Goal: Navigation & Orientation: Find specific page/section

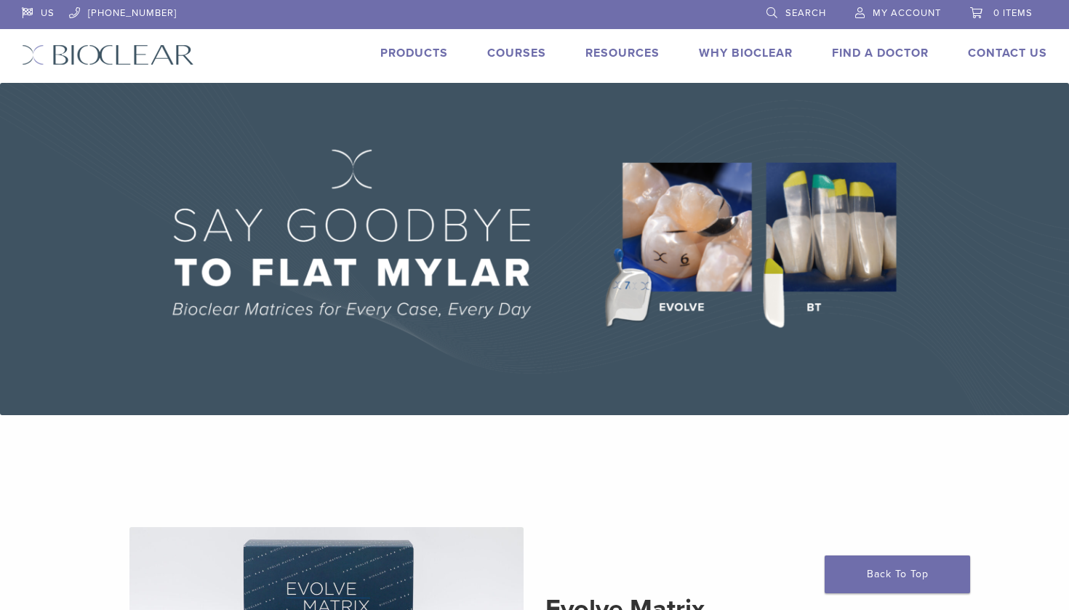
click at [849, 57] on link "Find A Doctor" at bounding box center [880, 53] width 97 height 15
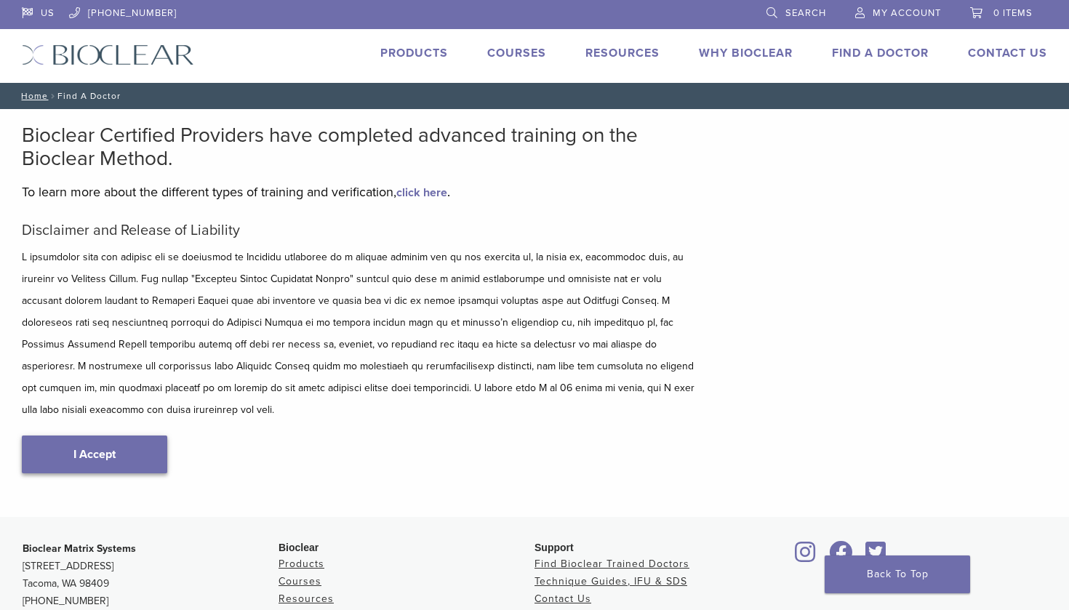
click at [69, 442] on link "I Accept" at bounding box center [94, 455] width 145 height 38
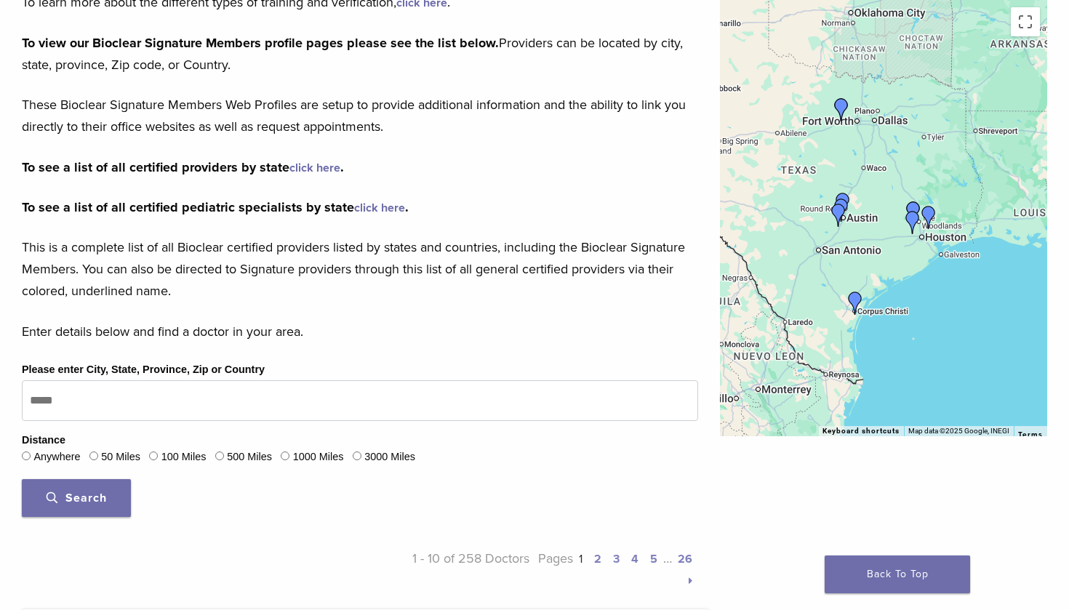
scroll to position [334, 0]
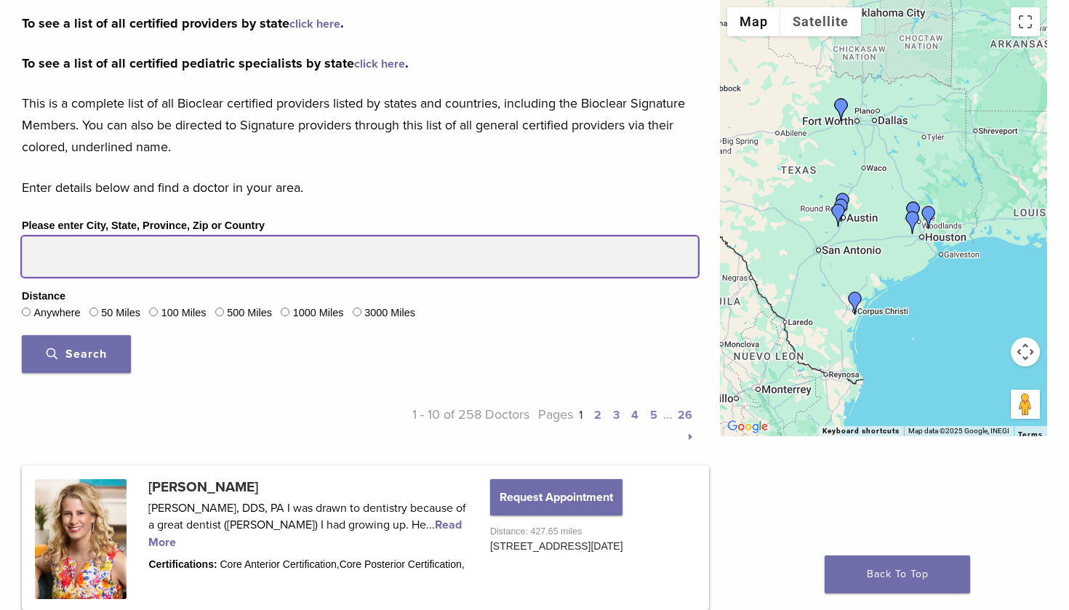
click at [214, 252] on input "Please enter City, State, Province, Zip or Country" at bounding box center [360, 256] width 676 height 41
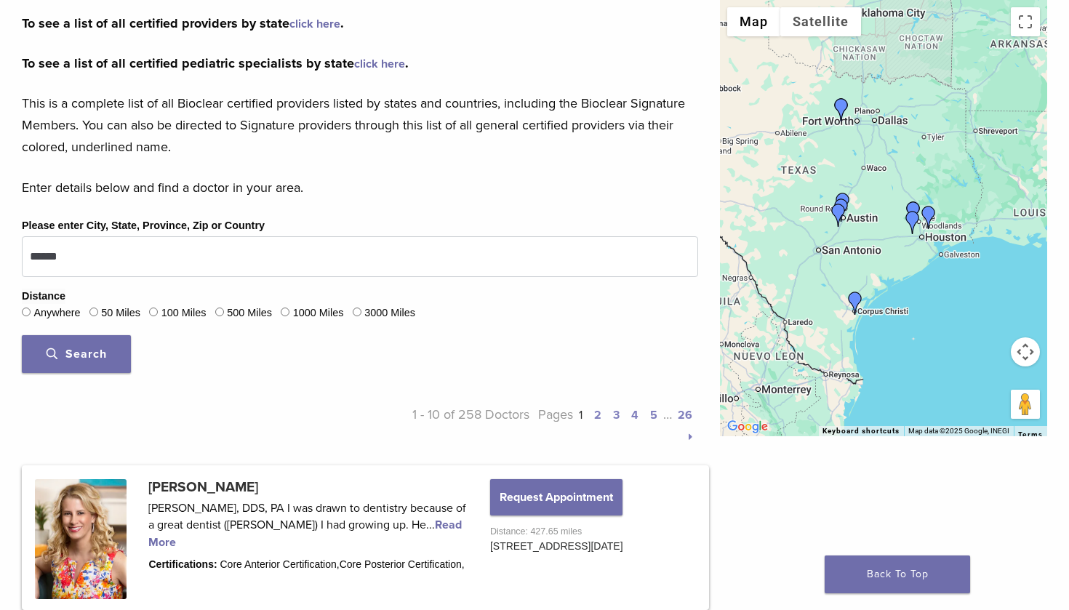
drag, startPoint x: 214, startPoint y: 252, endPoint x: 108, endPoint y: 353, distance: 146.6
click at [108, 353] on button "Search" at bounding box center [76, 354] width 109 height 38
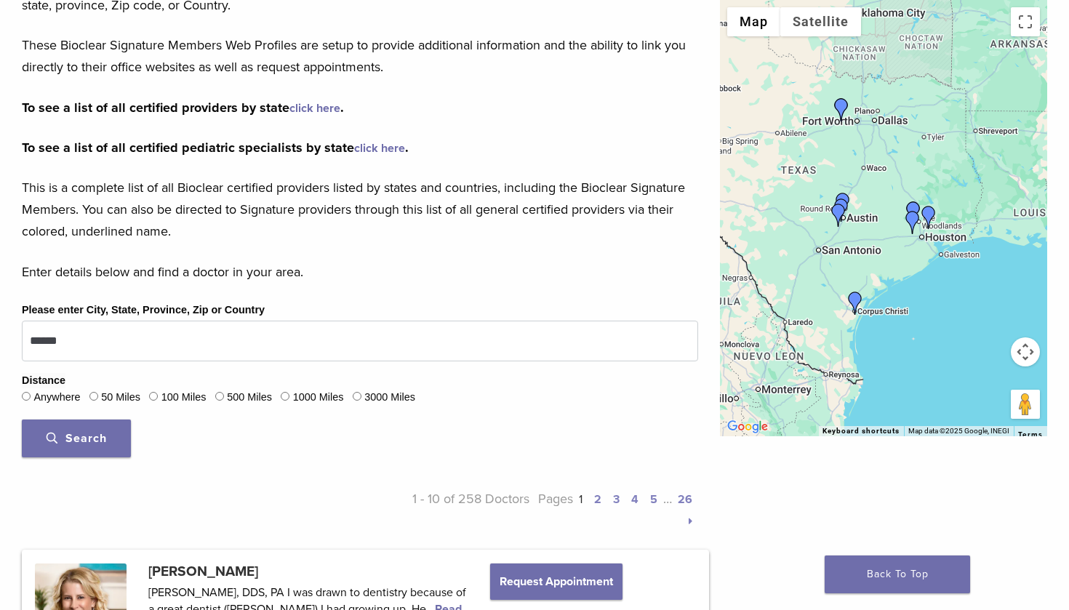
scroll to position [393, 0]
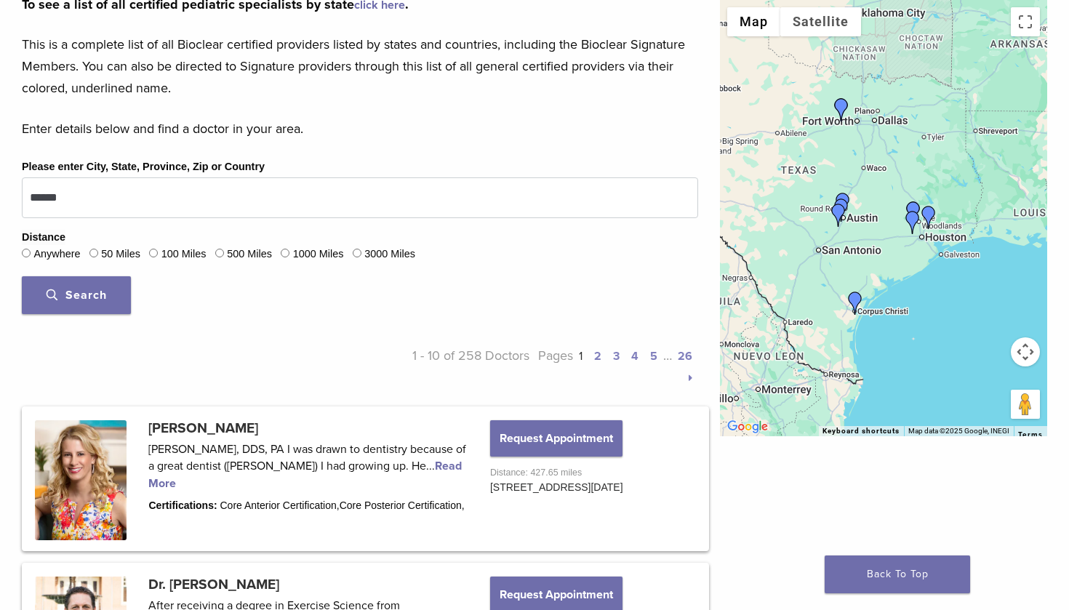
click at [214, 285] on div "Search" at bounding box center [360, 295] width 676 height 38
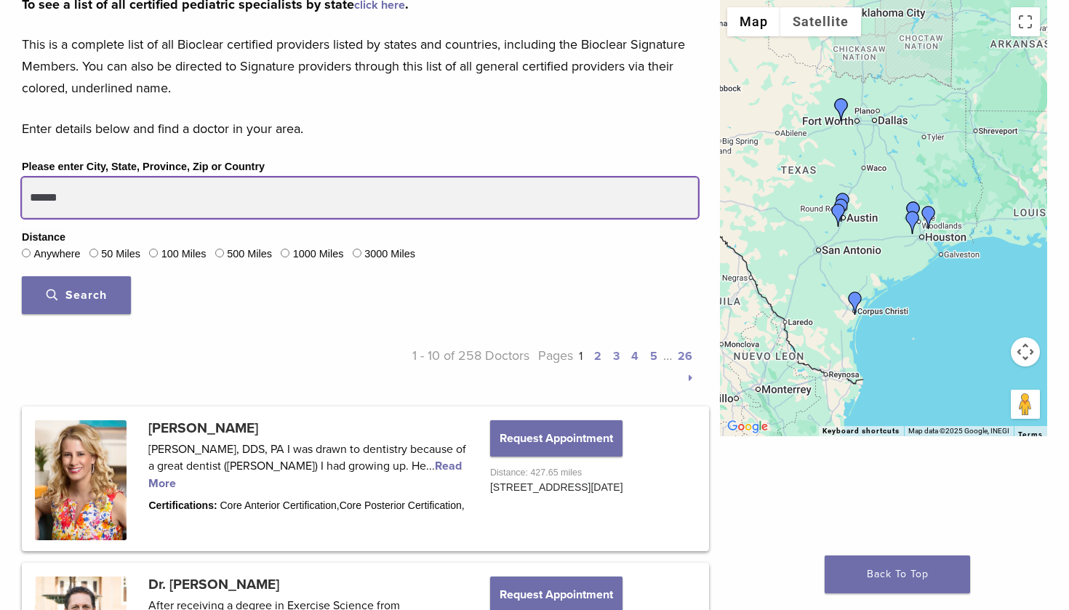
click at [192, 191] on input "******" at bounding box center [360, 197] width 676 height 41
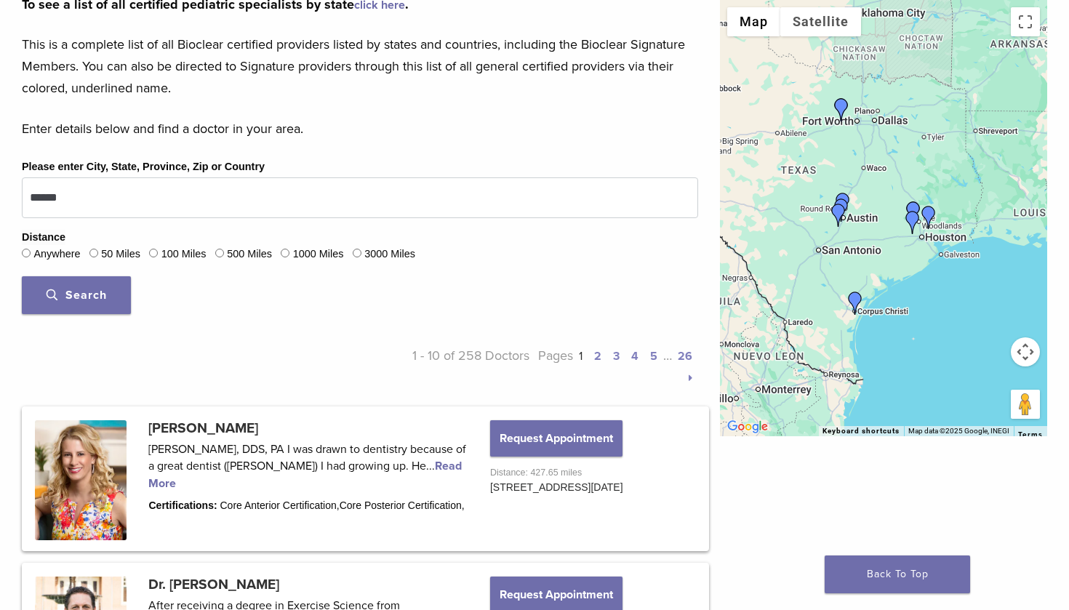
drag, startPoint x: 169, startPoint y: 204, endPoint x: 96, endPoint y: 289, distance: 112.9
click at [96, 289] on span "Search" at bounding box center [77, 295] width 60 height 15
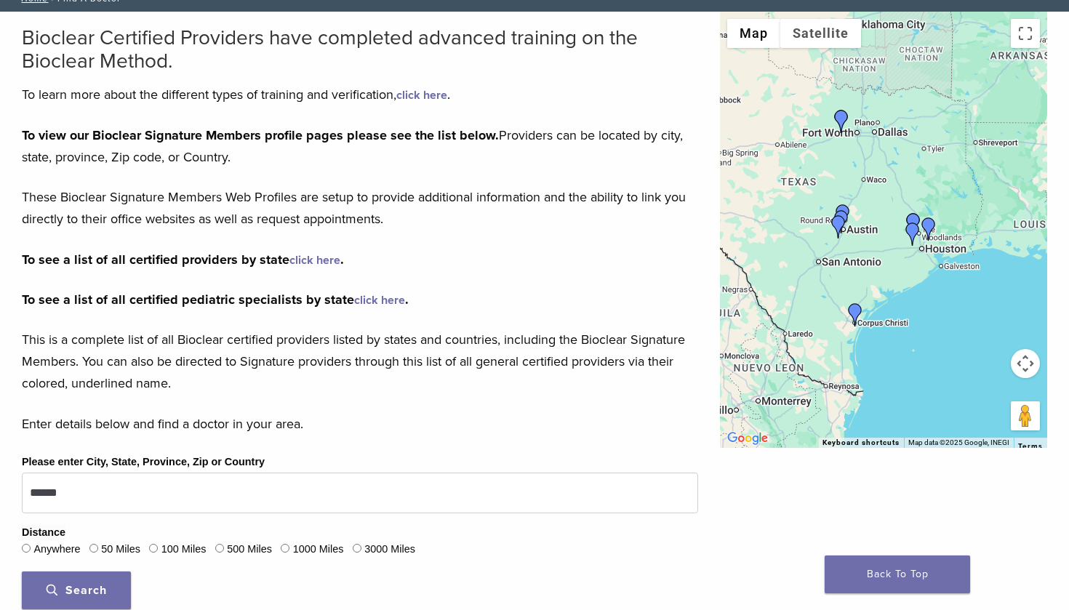
scroll to position [151, 0]
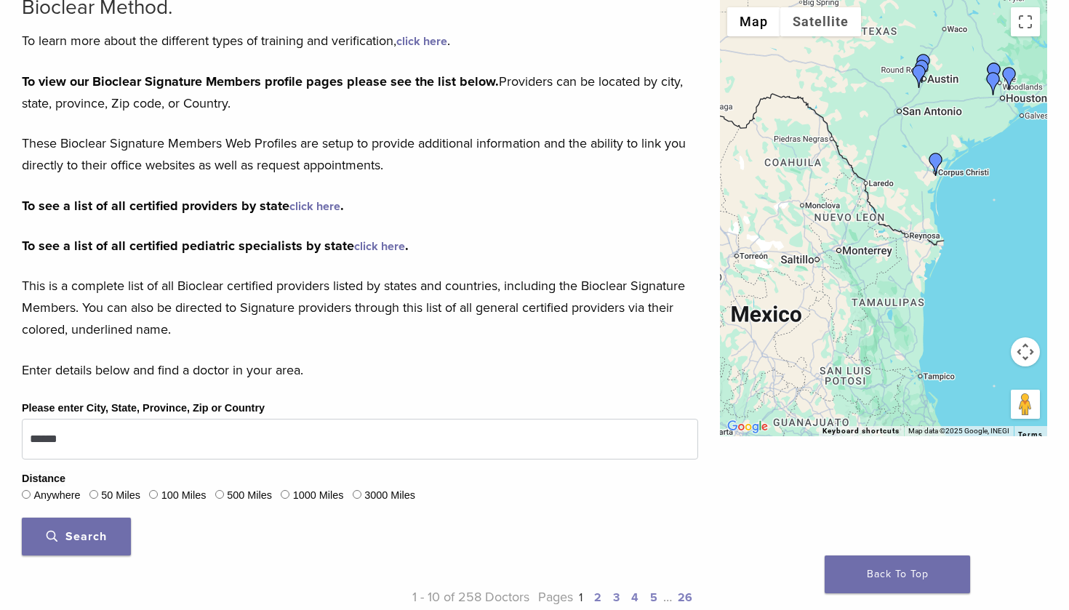
drag, startPoint x: 873, startPoint y: 332, endPoint x: 952, endPoint y: 186, distance: 165.6
click at [953, 185] on div at bounding box center [883, 218] width 327 height 436
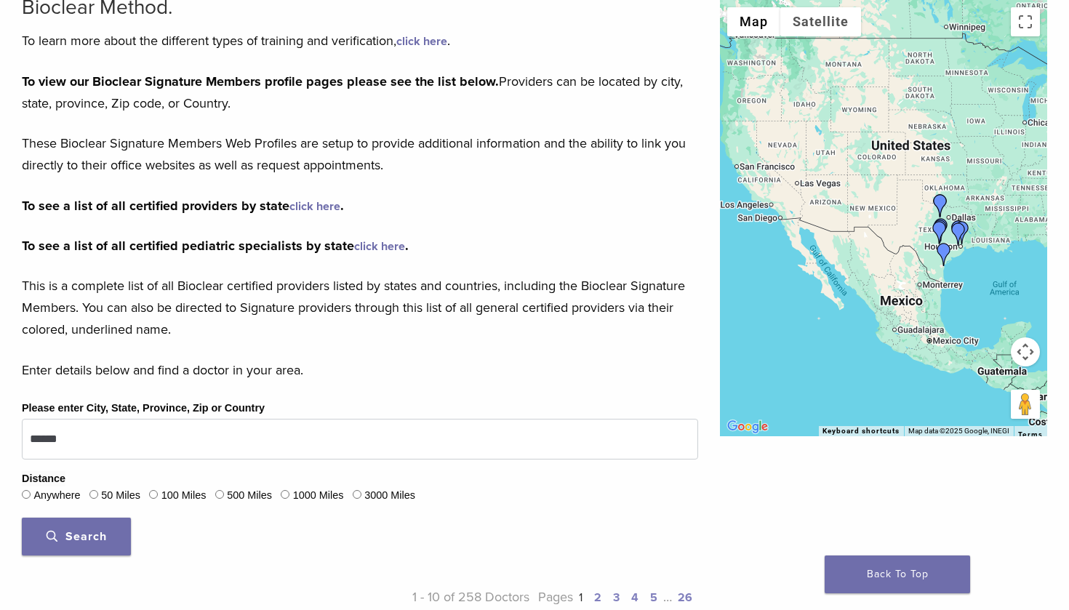
click at [553, 302] on p "This is a complete list of all Bioclear certified providers listed by states an…" at bounding box center [360, 307] width 676 height 65
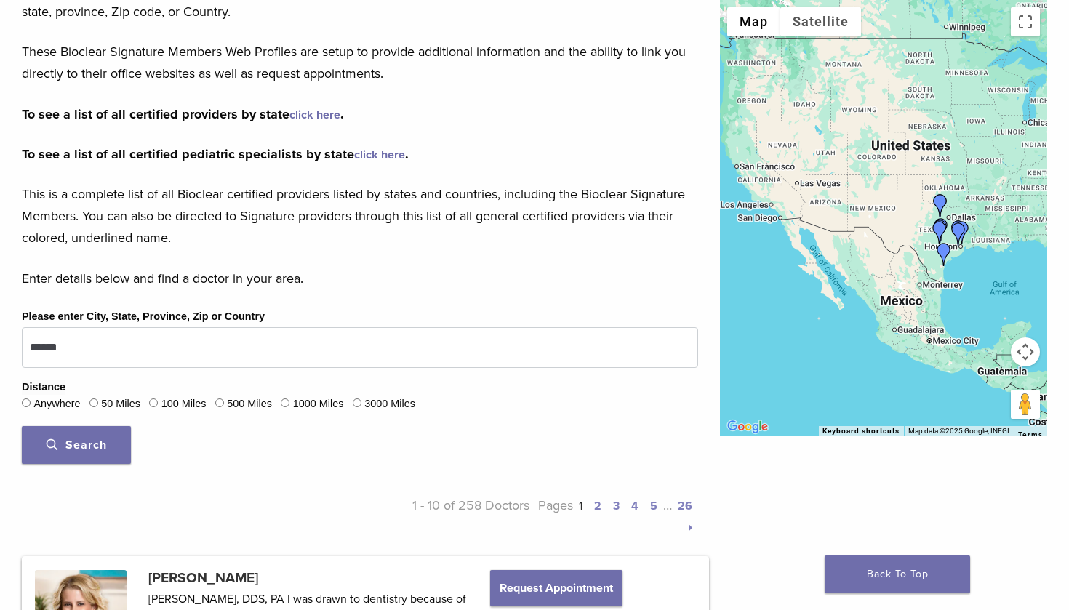
scroll to position [247, 0]
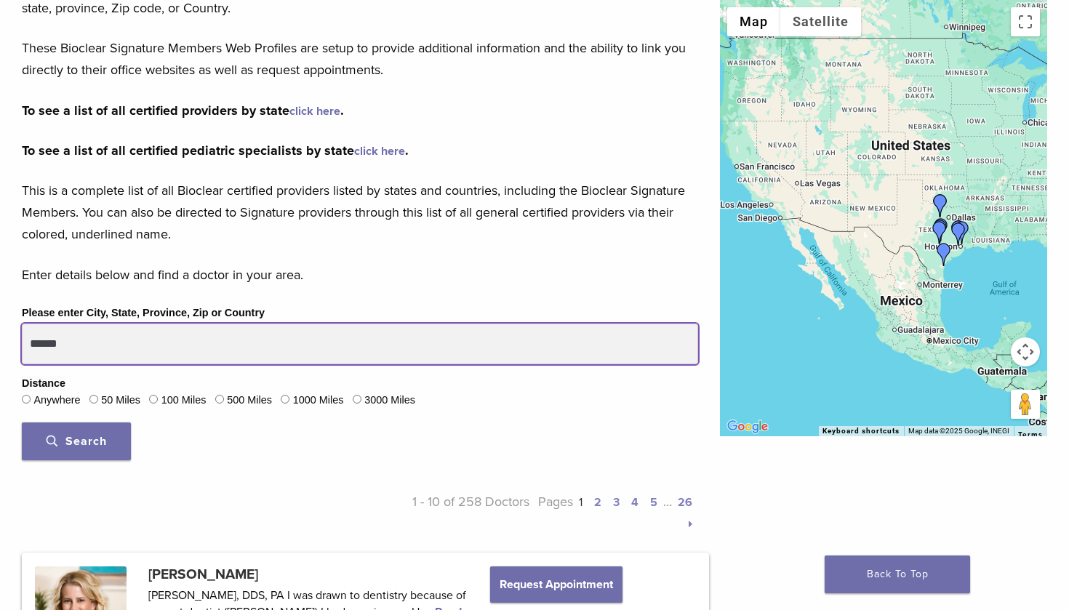
drag, startPoint x: 302, startPoint y: 340, endPoint x: 0, endPoint y: 263, distance: 311.5
click at [76, 438] on button "Search" at bounding box center [76, 441] width 109 height 38
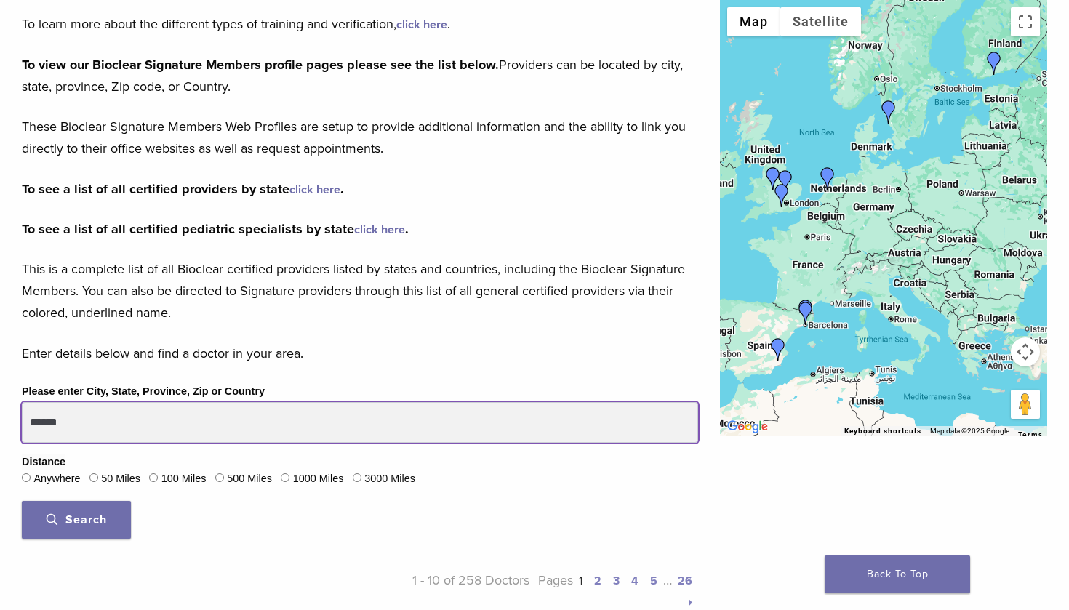
scroll to position [197, 0]
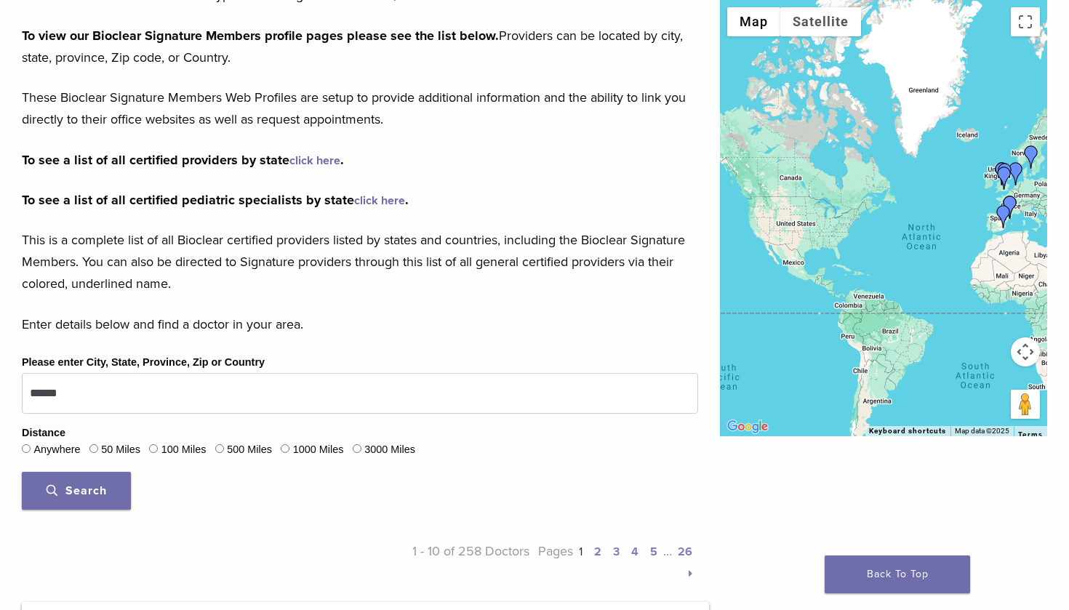
drag, startPoint x: 884, startPoint y: 380, endPoint x: 926, endPoint y: 400, distance: 46.8
click at [926, 400] on div at bounding box center [883, 218] width 327 height 436
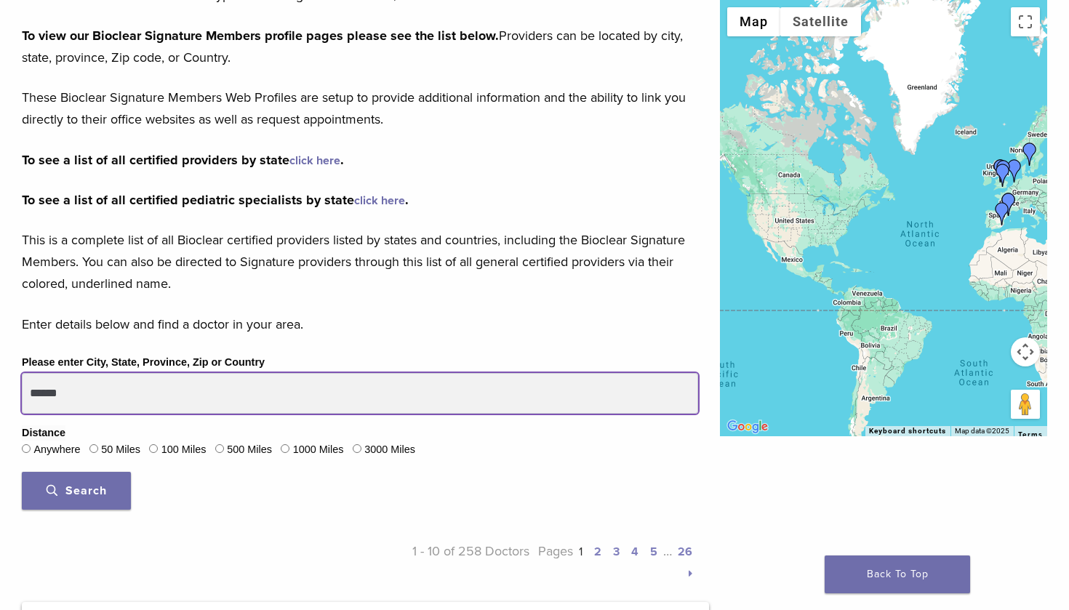
drag, startPoint x: 98, startPoint y: 386, endPoint x: 0, endPoint y: 385, distance: 98.2
click at [76, 488] on button "Search" at bounding box center [76, 491] width 109 height 38
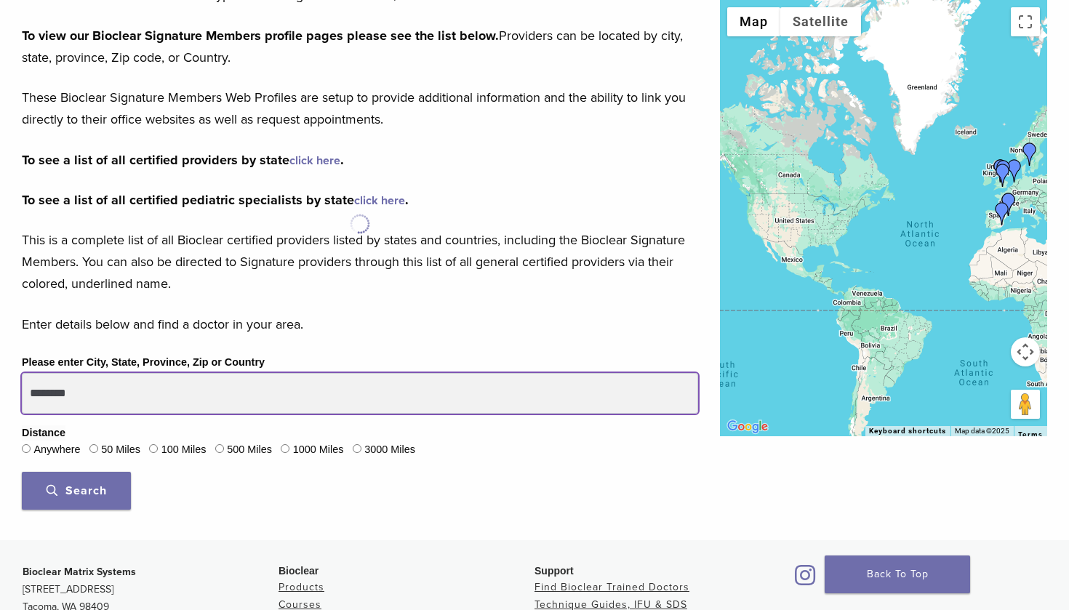
scroll to position [473, 0]
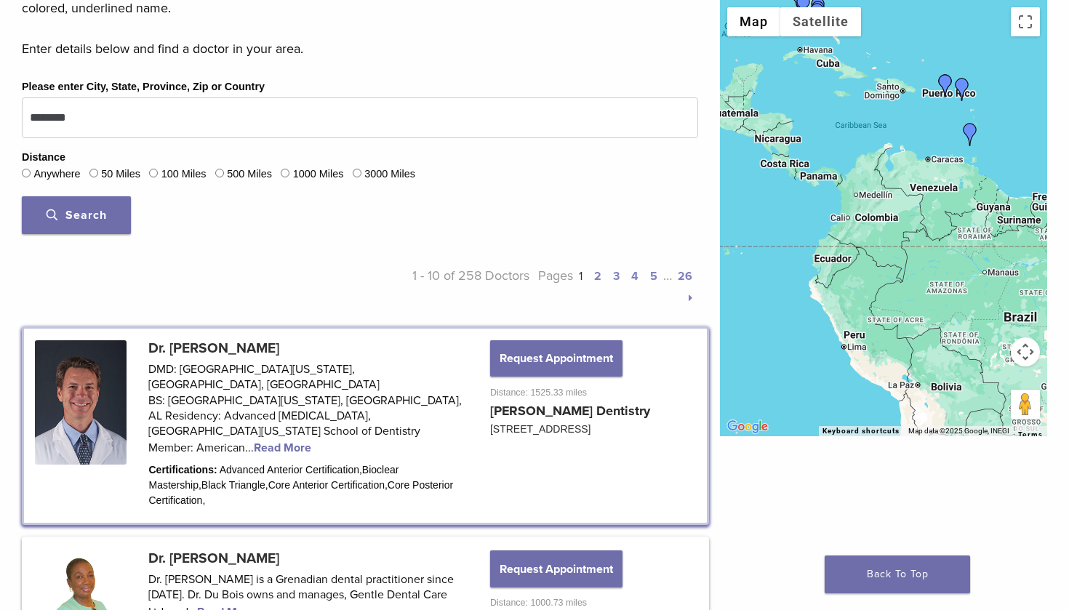
drag, startPoint x: 821, startPoint y: 274, endPoint x: 819, endPoint y: 124, distance: 150.5
click at [820, 124] on div at bounding box center [883, 218] width 327 height 436
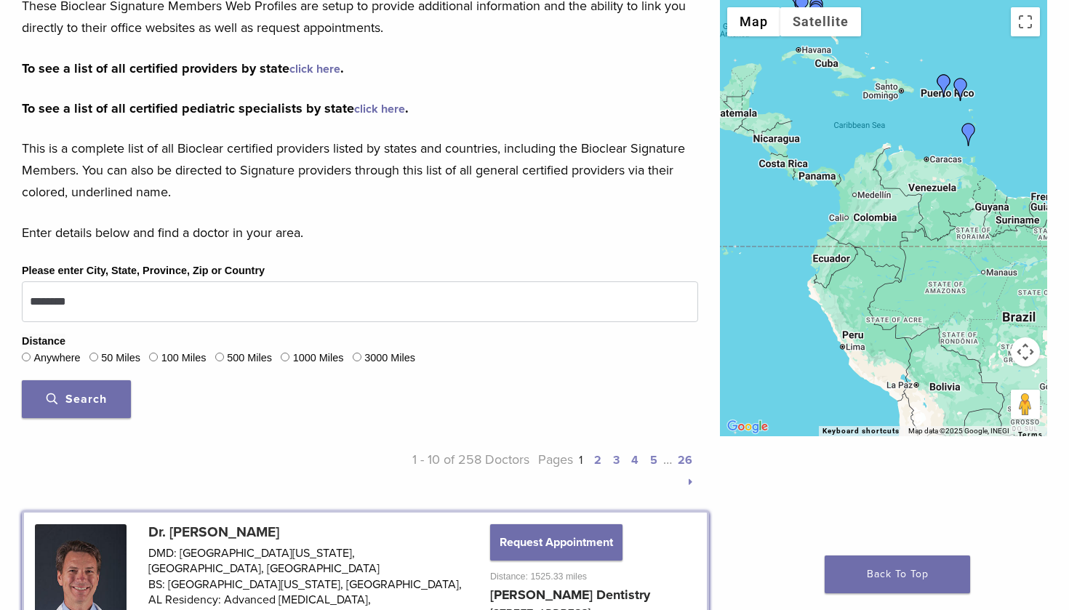
scroll to position [308, 0]
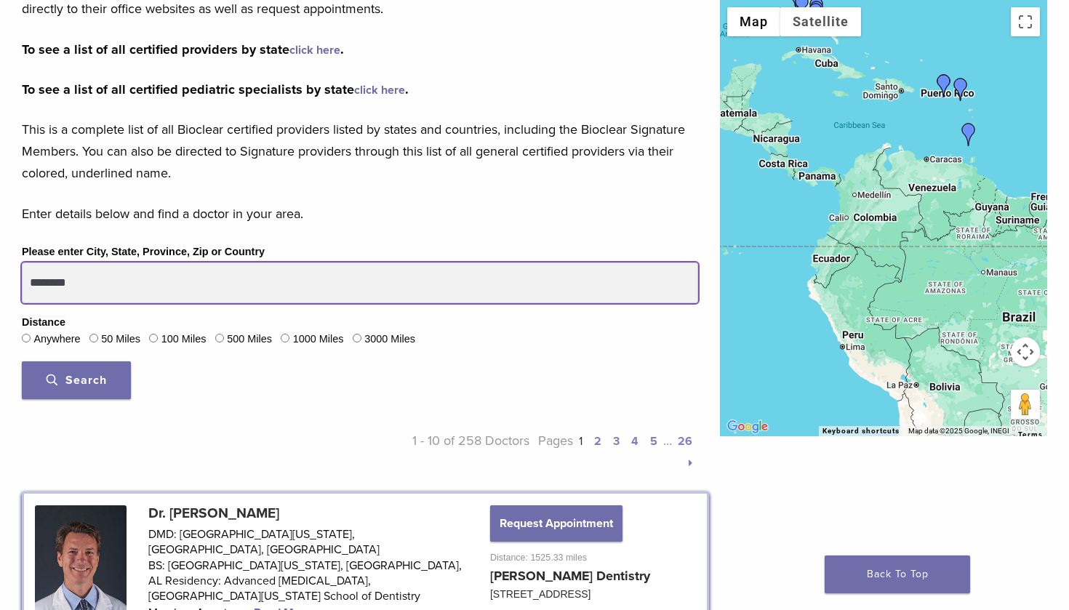
drag, startPoint x: 26, startPoint y: 284, endPoint x: 1, endPoint y: 280, distance: 25.7
click at [76, 377] on button "Search" at bounding box center [76, 380] width 109 height 38
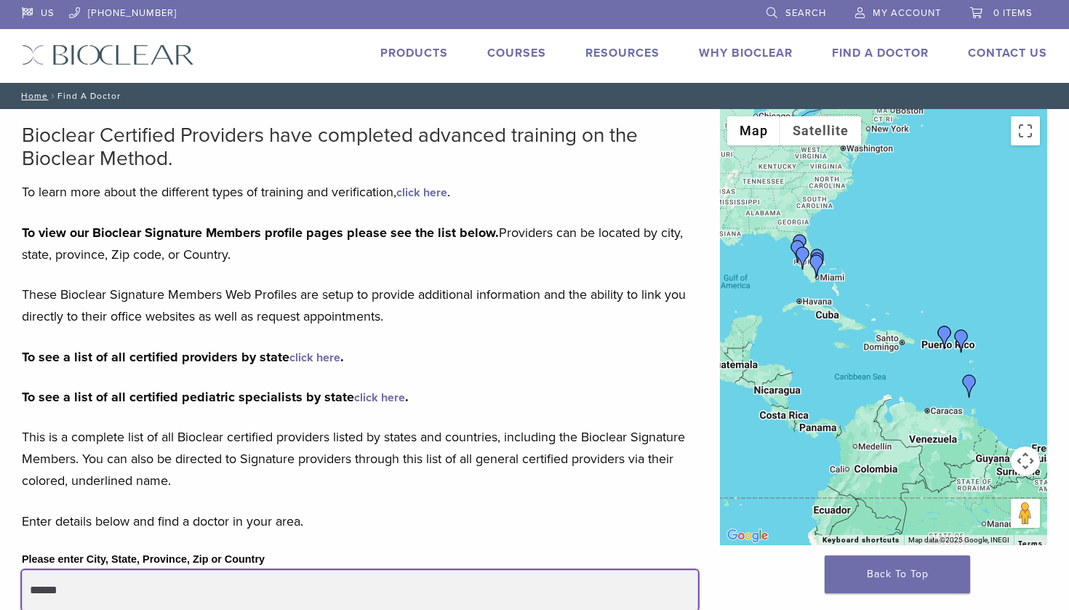
scroll to position [265, 0]
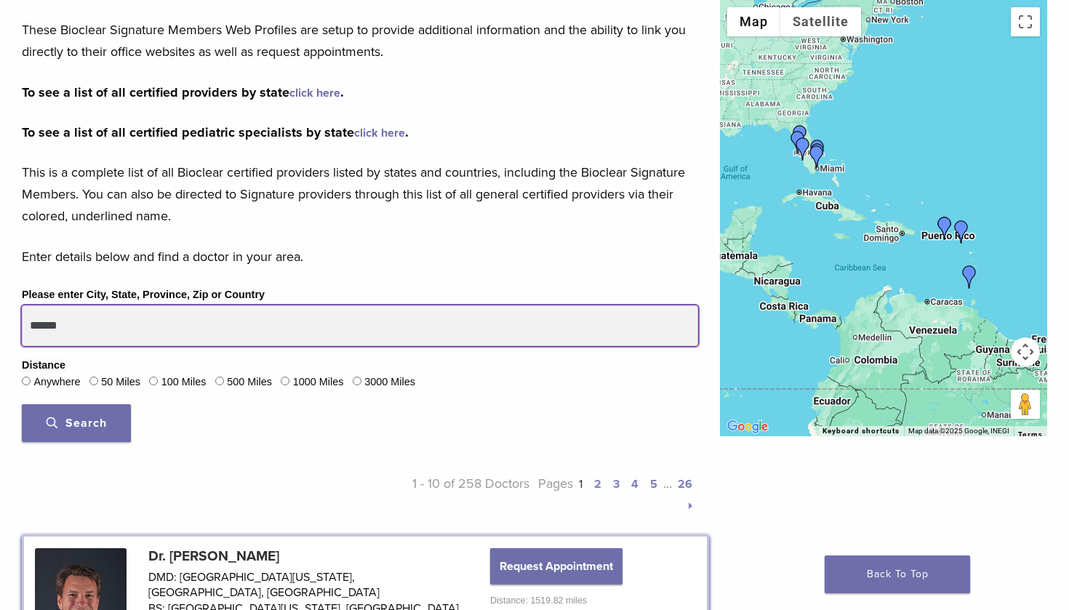
drag, startPoint x: 100, startPoint y: 330, endPoint x: 0, endPoint y: 308, distance: 102.0
click at [76, 420] on button "Search" at bounding box center [76, 423] width 109 height 38
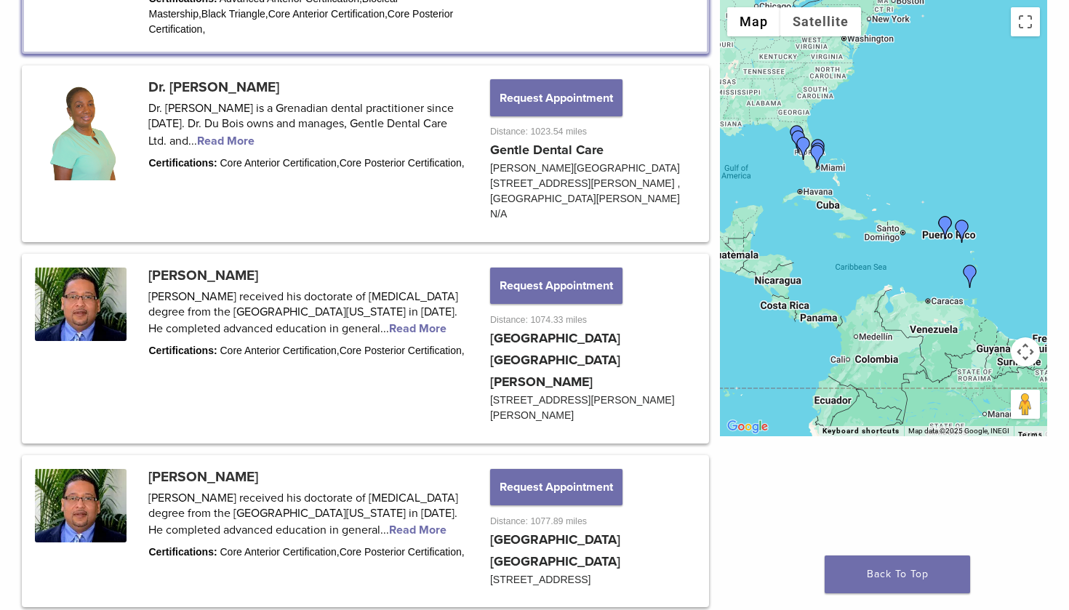
scroll to position [1045, 0]
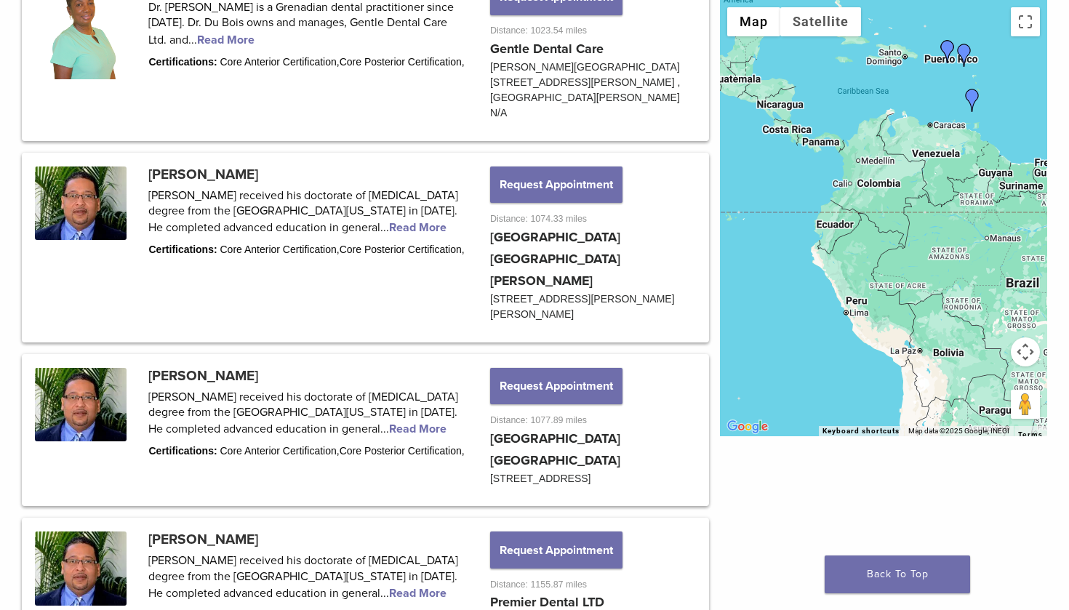
drag, startPoint x: 842, startPoint y: 283, endPoint x: 844, endPoint y: 103, distance: 180.3
click at [844, 103] on div at bounding box center [883, 218] width 327 height 436
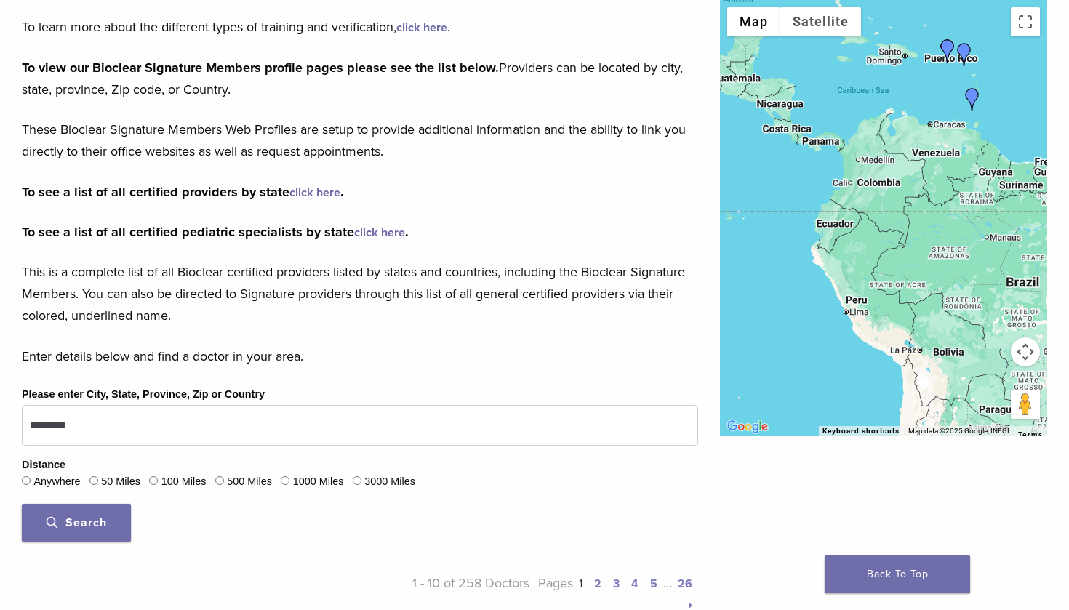
scroll to position [316, 0]
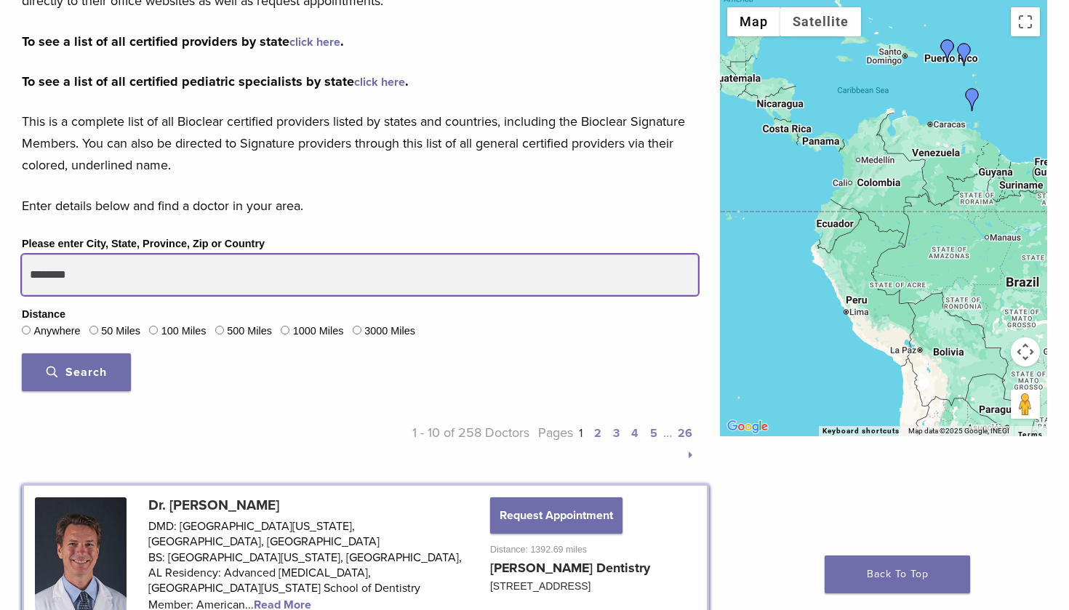
drag, startPoint x: 117, startPoint y: 273, endPoint x: 21, endPoint y: 270, distance: 96.0
click at [21, 270] on div "Please enter City, State, Province, Zip or Country ******** Distance Anywhere 5…" at bounding box center [360, 318] width 698 height 167
click at [76, 369] on button "Search" at bounding box center [76, 372] width 109 height 38
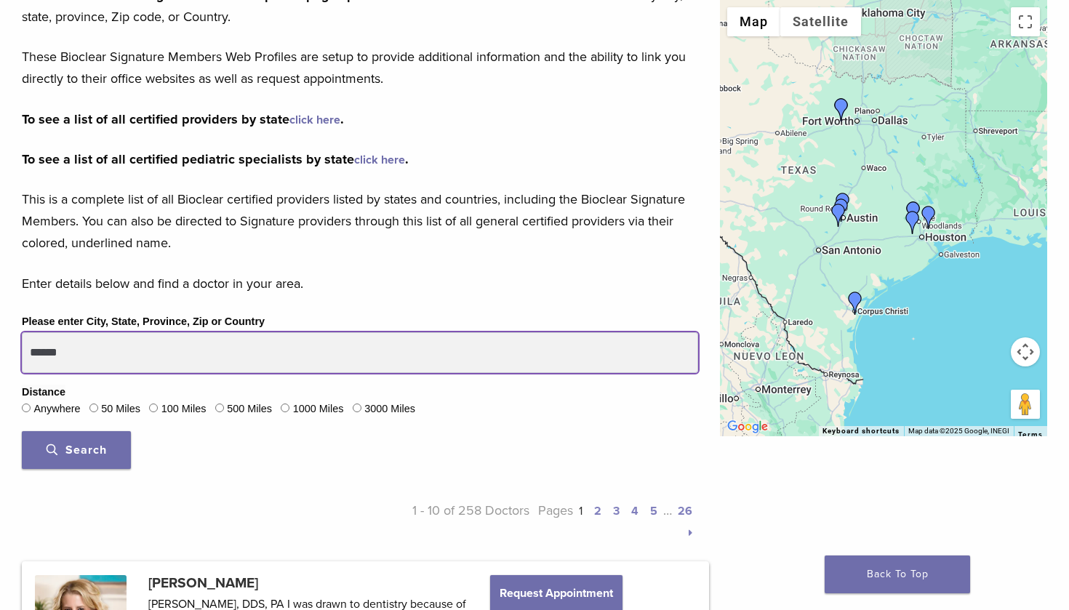
scroll to position [257, 0]
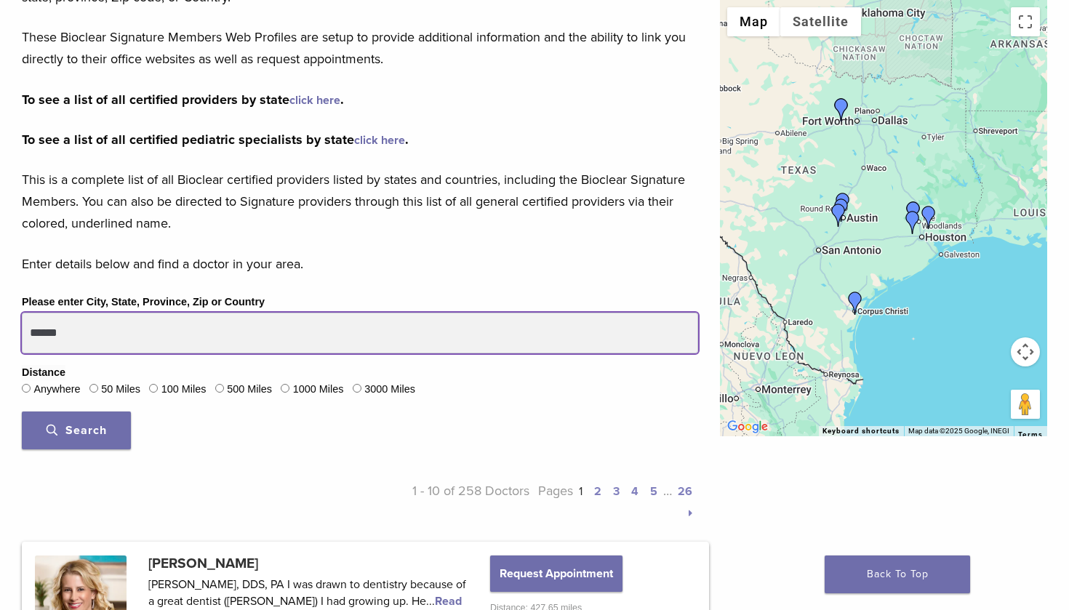
drag, startPoint x: 126, startPoint y: 332, endPoint x: 33, endPoint y: 324, distance: 93.5
click at [33, 324] on input "******" at bounding box center [360, 333] width 676 height 41
type input "******"
click at [76, 428] on button "Search" at bounding box center [76, 431] width 109 height 38
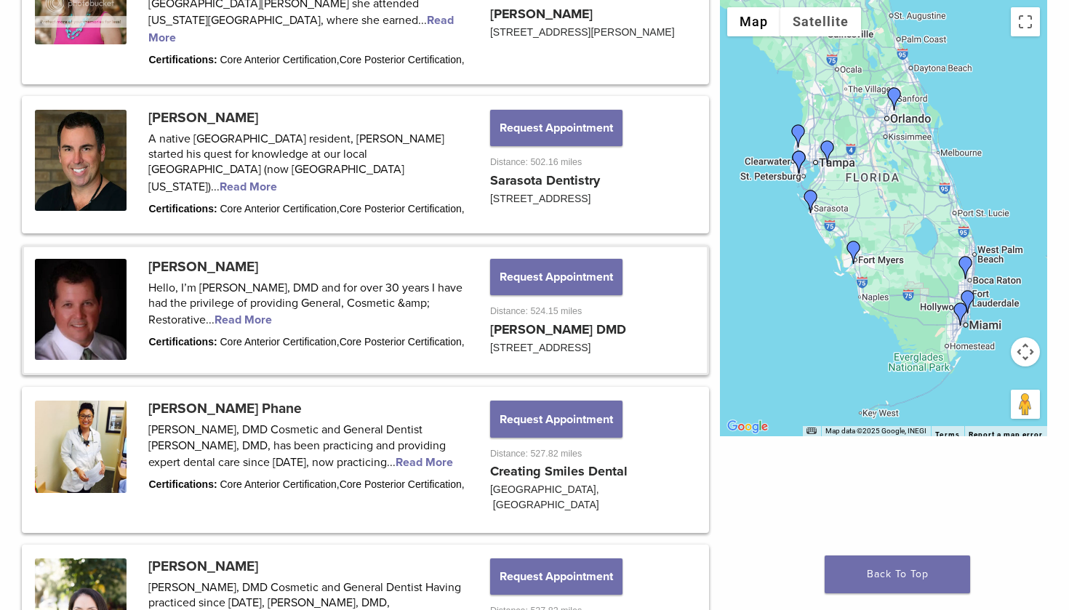
scroll to position [1424, 0]
